Goal: Task Accomplishment & Management: Use online tool/utility

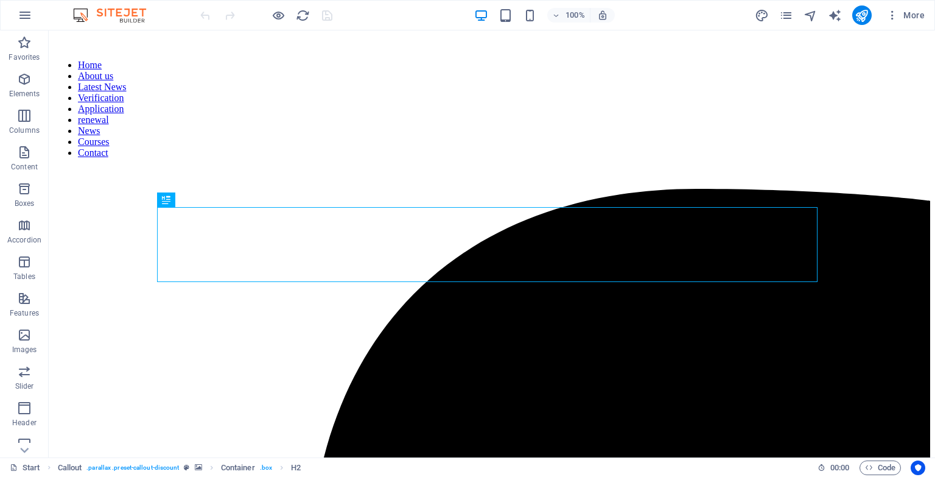
scroll to position [904, 0]
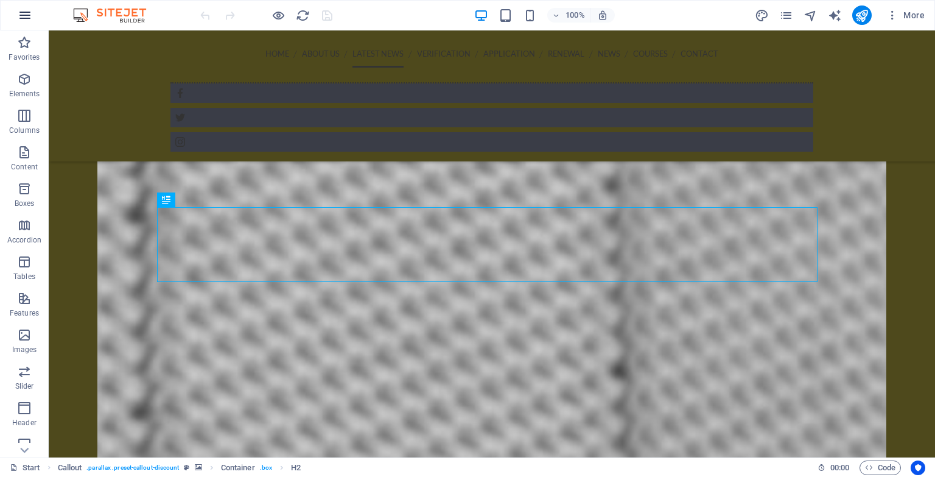
click at [26, 13] on icon "button" at bounding box center [25, 15] width 15 height 15
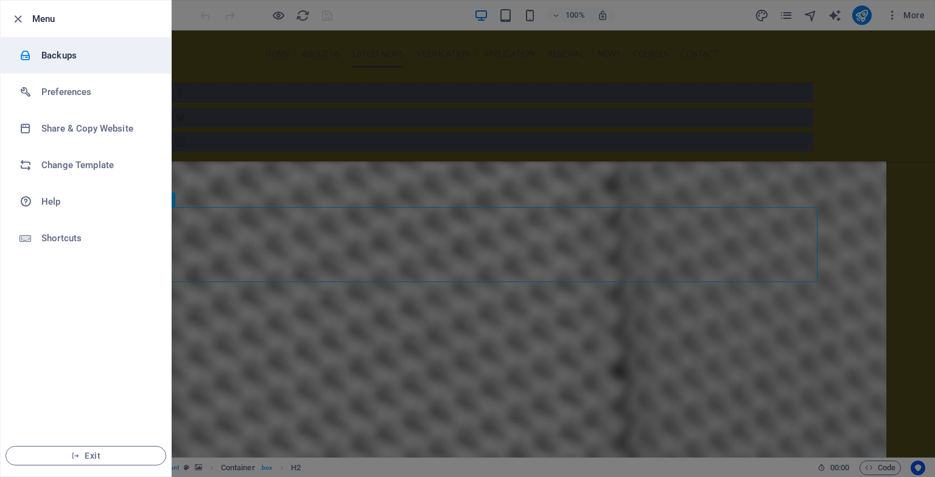
click at [108, 57] on h6 "Backups" at bounding box center [97, 55] width 113 height 15
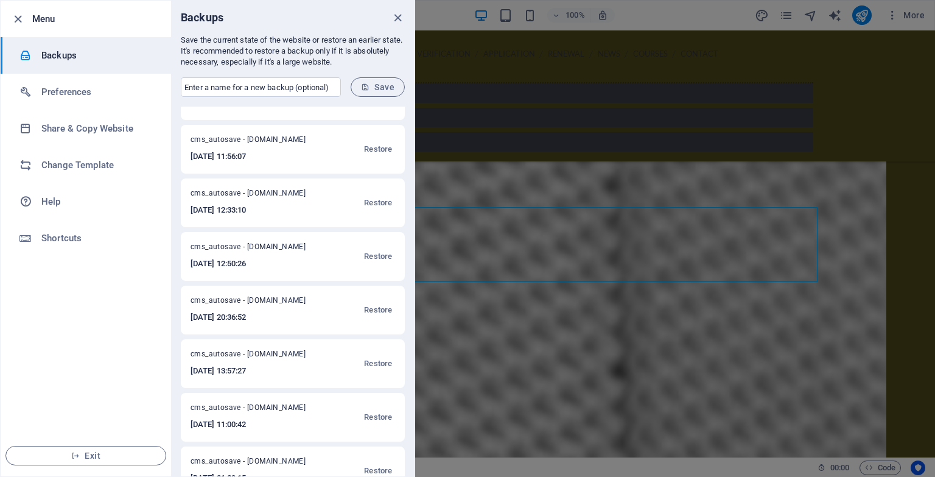
scroll to position [426, 0]
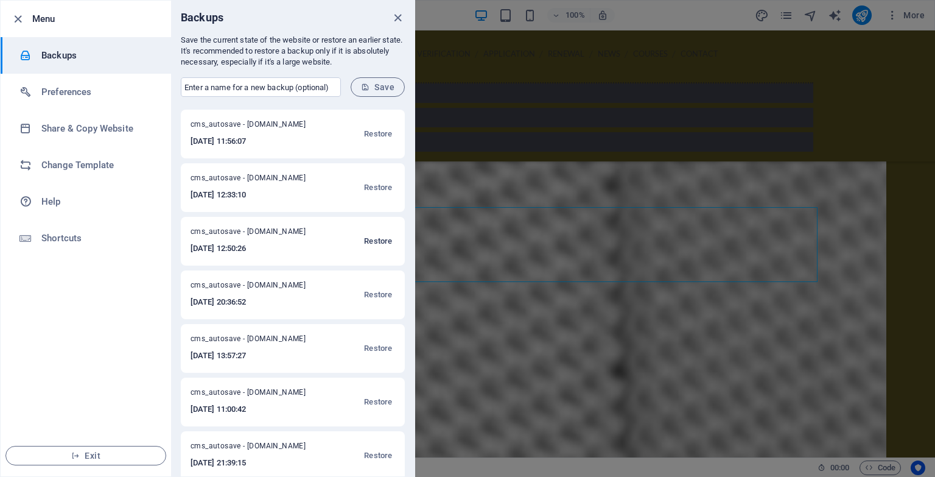
click at [383, 242] on span "Restore" at bounding box center [378, 241] width 28 height 15
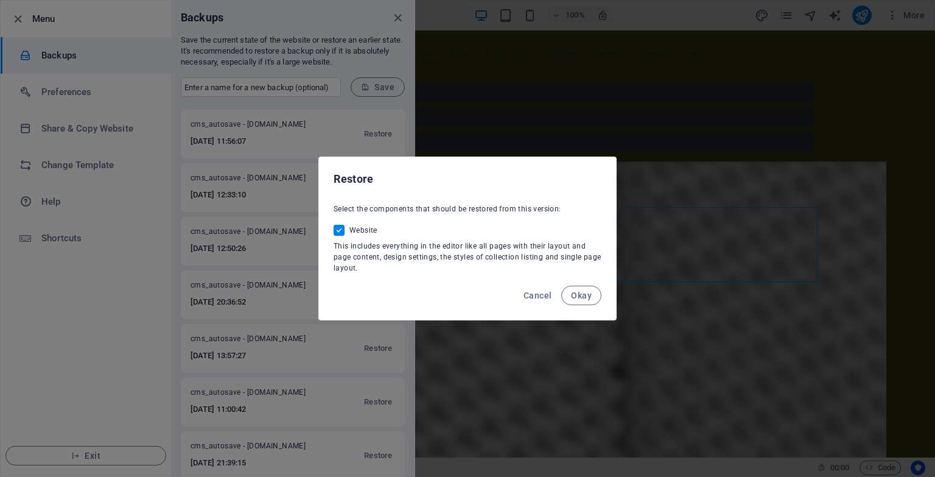
click at [340, 230] on input "Website" at bounding box center [342, 230] width 16 height 11
click at [577, 295] on span "Okay" at bounding box center [581, 295] width 40 height 19
click at [337, 229] on span at bounding box center [339, 230] width 11 height 11
click at [337, 229] on input "Website" at bounding box center [342, 230] width 16 height 11
checkbox input "true"
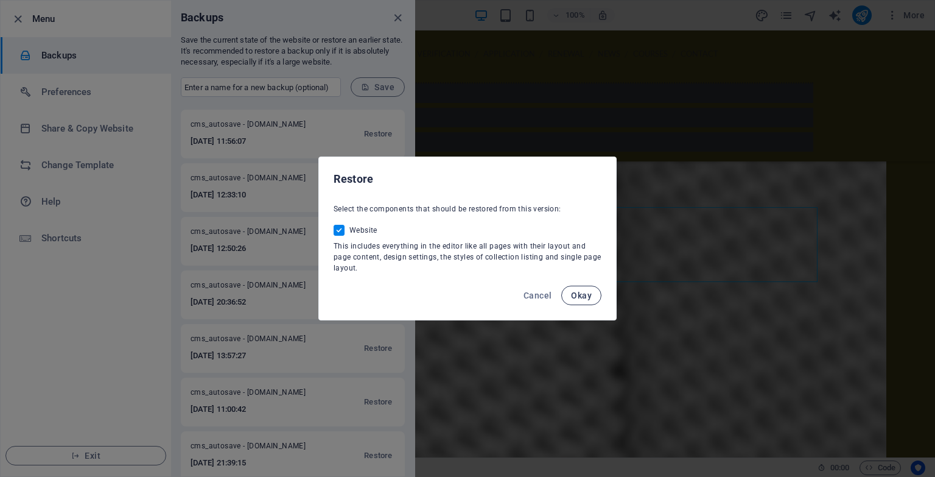
click at [578, 297] on span "Okay" at bounding box center [581, 295] width 21 height 10
checkbox input "false"
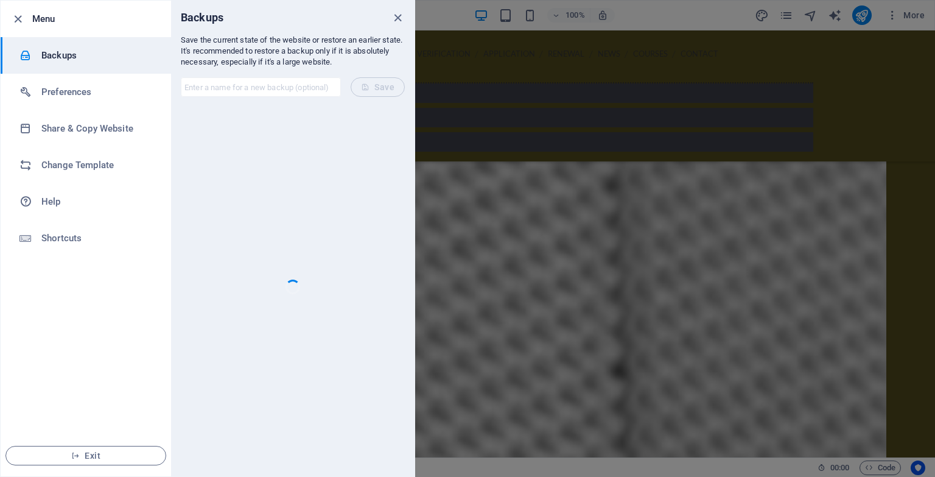
scroll to position [0, 0]
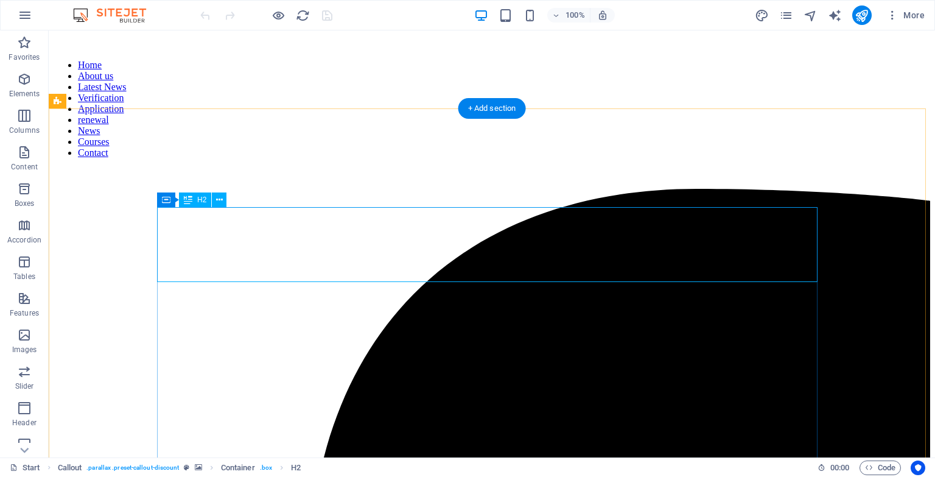
scroll to position [904, 0]
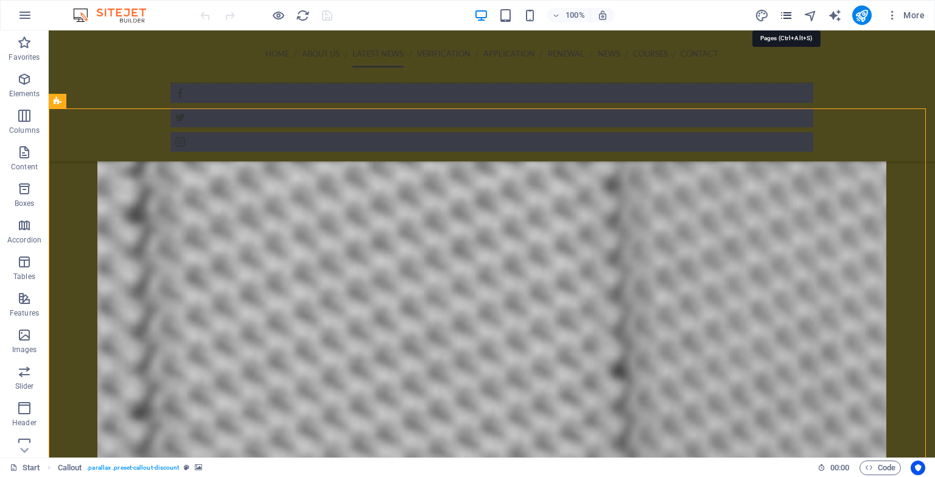
click at [791, 10] on icon "pages" at bounding box center [786, 16] width 14 height 14
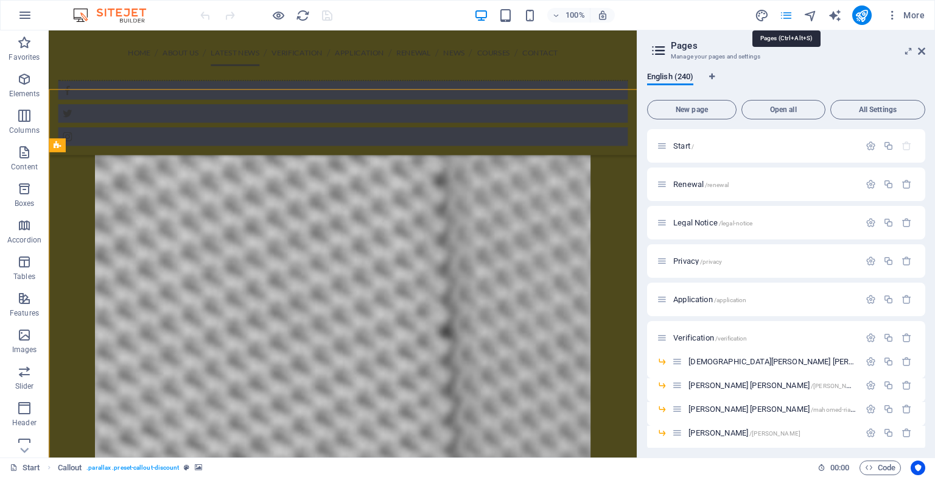
click at [791, 10] on icon "pages" at bounding box center [786, 16] width 14 height 14
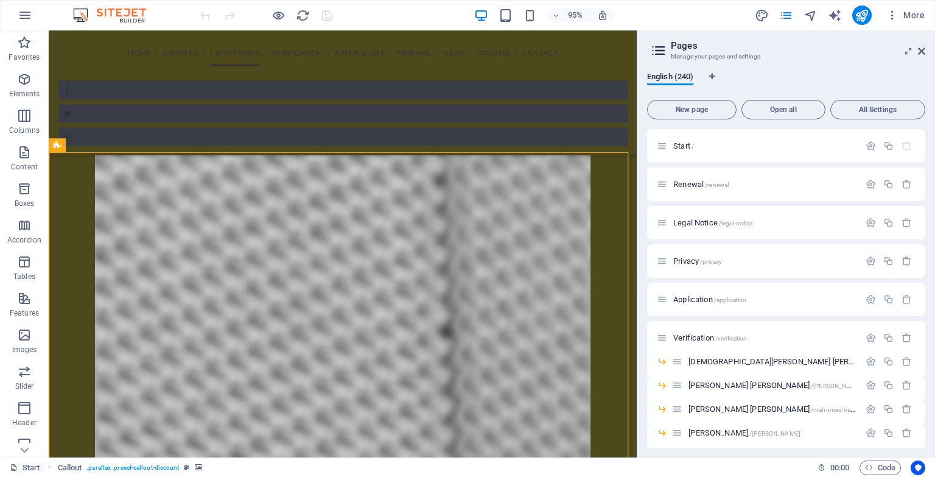
scroll to position [920, 0]
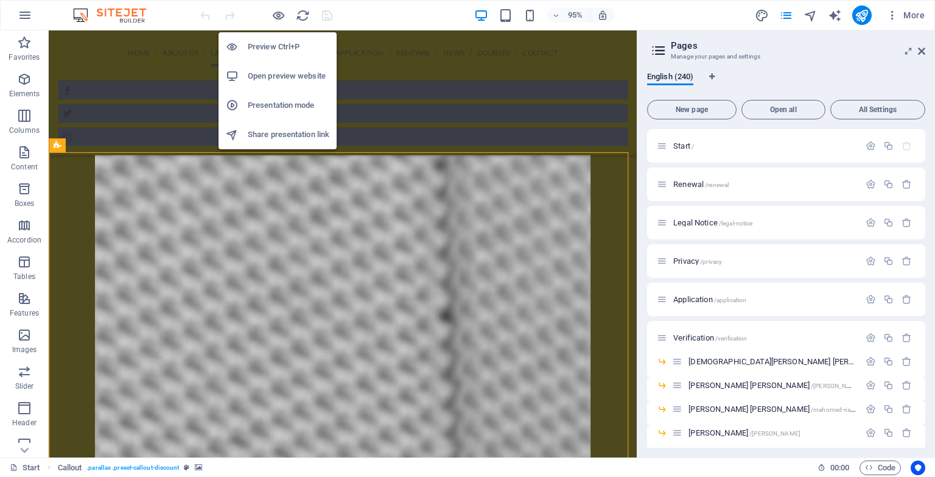
click at [276, 76] on h6 "Open preview website" at bounding box center [289, 76] width 82 height 15
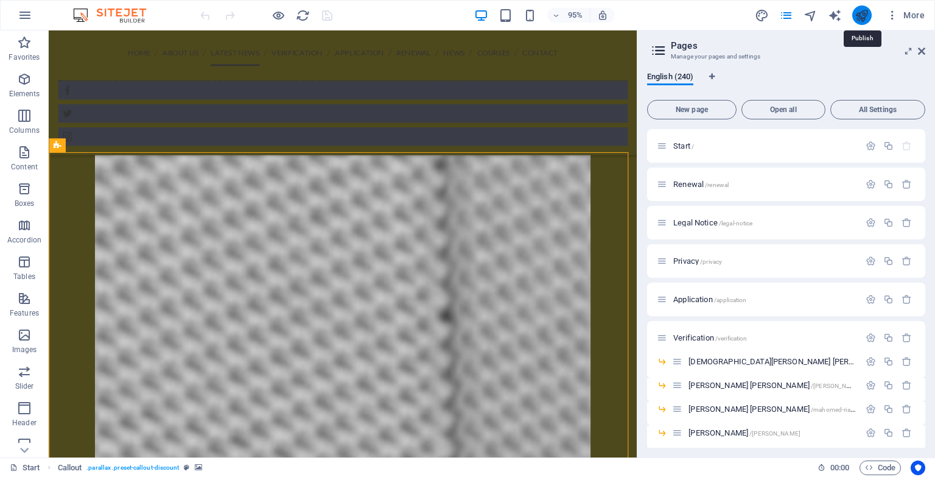
click at [860, 15] on icon "publish" at bounding box center [862, 16] width 14 height 14
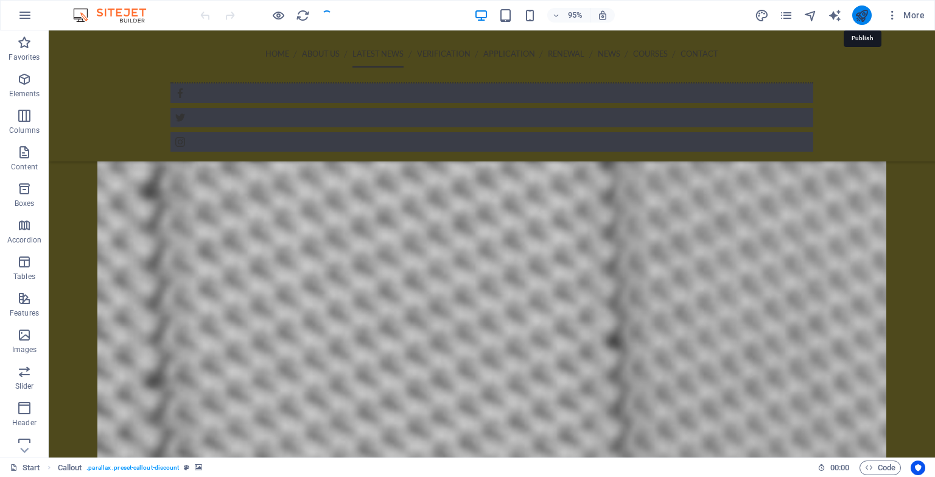
scroll to position [904, 0]
